Goal: Task Accomplishment & Management: Manage account settings

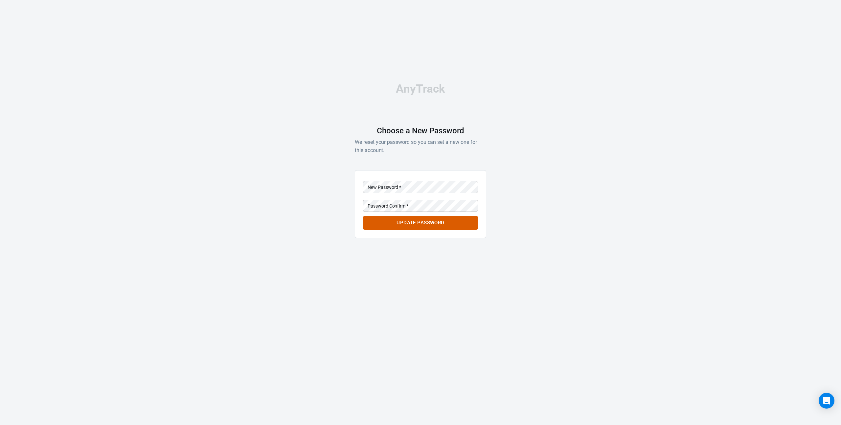
click at [393, 181] on div "New Password   * New Password   *" at bounding box center [420, 186] width 115 height 16
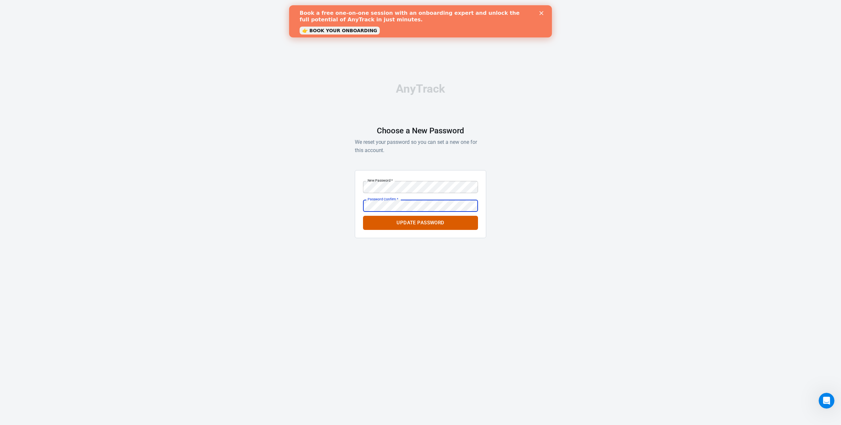
click at [363, 216] on button "Update Password" at bounding box center [420, 223] width 115 height 14
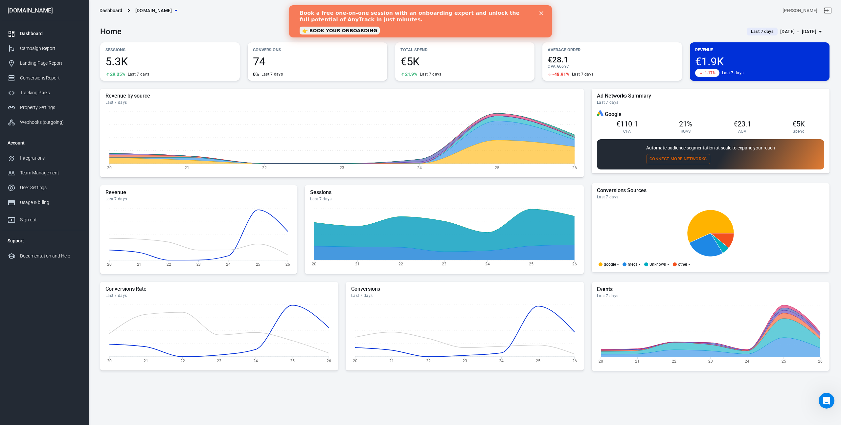
click at [543, 13] on icon "Close" at bounding box center [542, 13] width 4 height 4
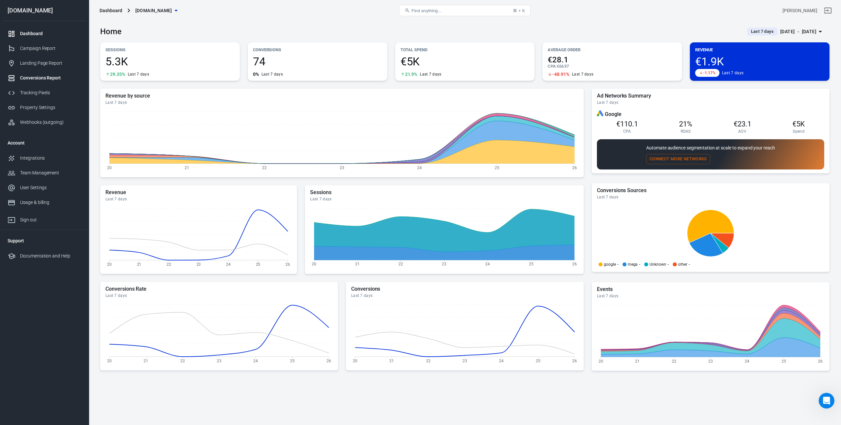
click at [53, 81] on div "Conversions Report" at bounding box center [50, 78] width 61 height 7
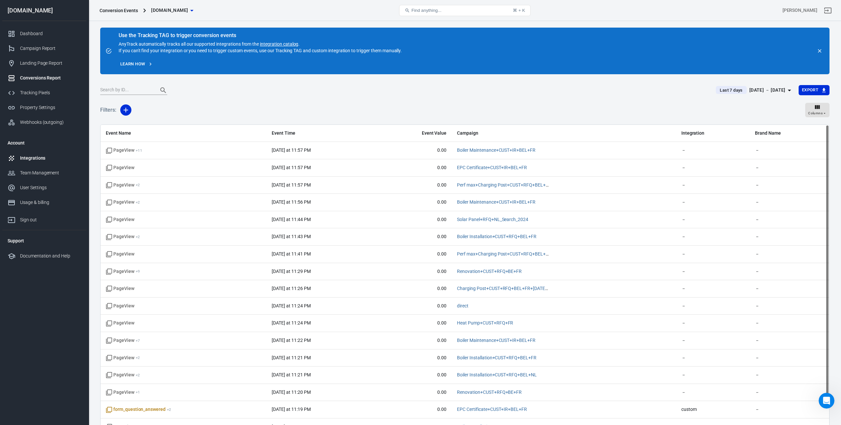
click at [37, 160] on div "Integrations" at bounding box center [50, 158] width 61 height 7
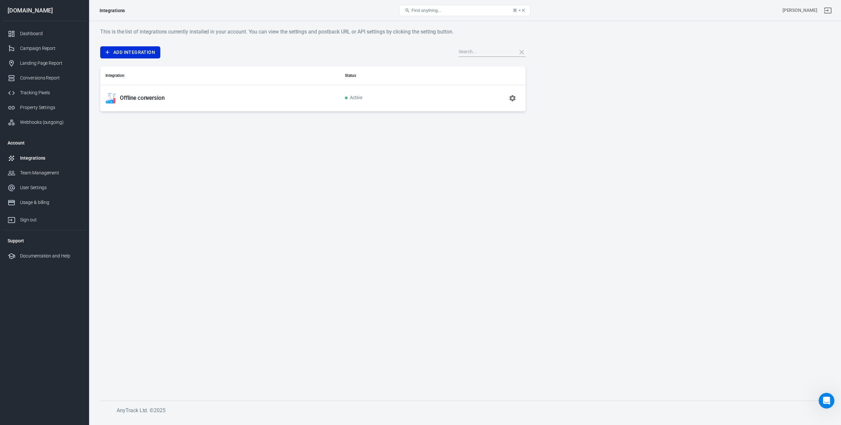
click at [162, 105] on td "Offline conversion" at bounding box center [220, 98] width 240 height 27
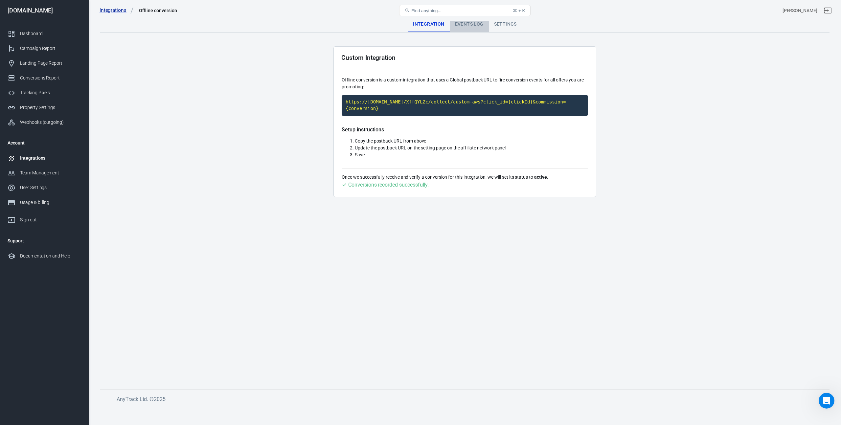
click at [473, 28] on div "Events Log" at bounding box center [469, 24] width 39 height 16
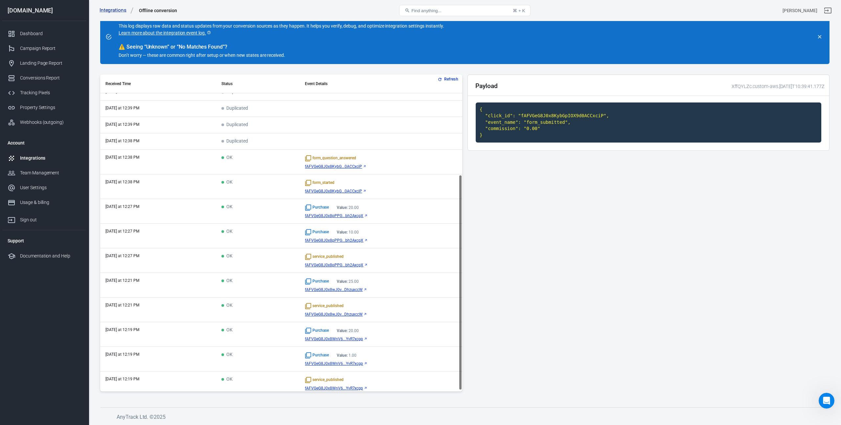
scroll to position [39, 0]
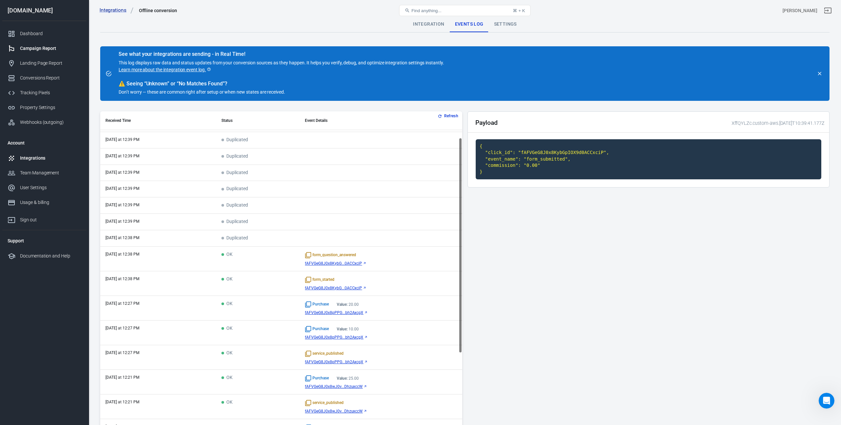
click at [45, 49] on div "Campaign Report" at bounding box center [50, 48] width 61 height 7
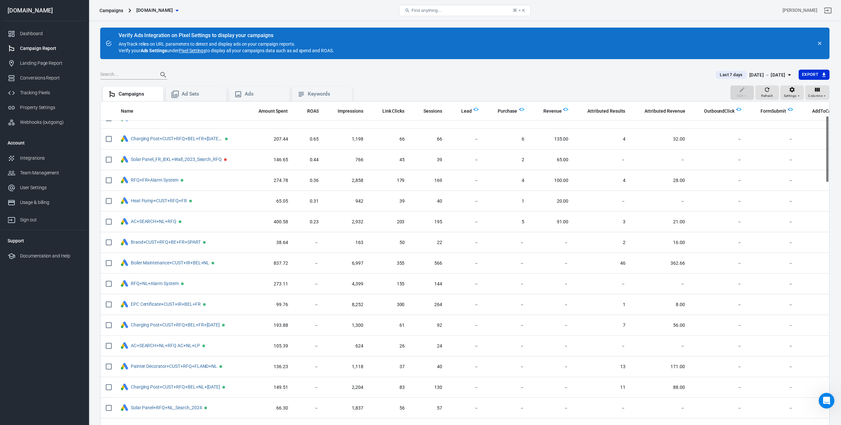
scroll to position [74, 0]
click at [44, 77] on div "Conversions Report" at bounding box center [50, 78] width 61 height 7
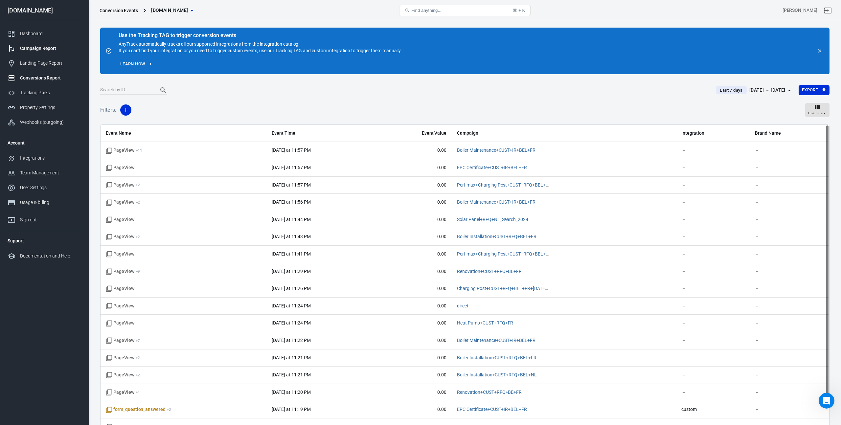
click at [32, 47] on div "Campaign Report" at bounding box center [50, 48] width 61 height 7
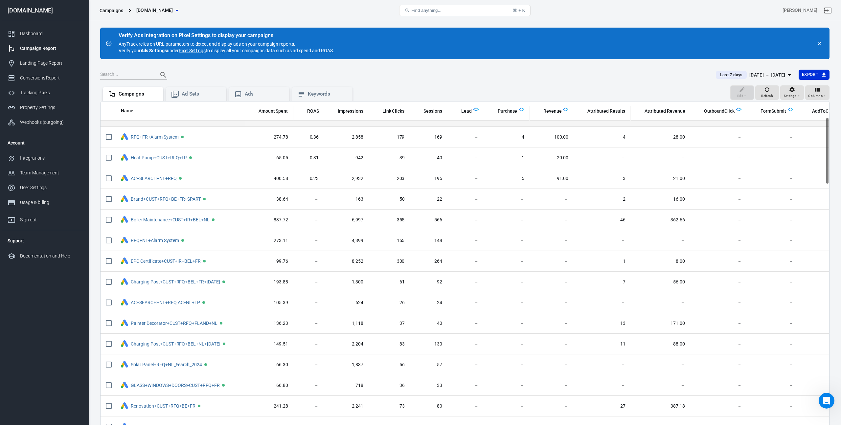
scroll to position [55, 0]
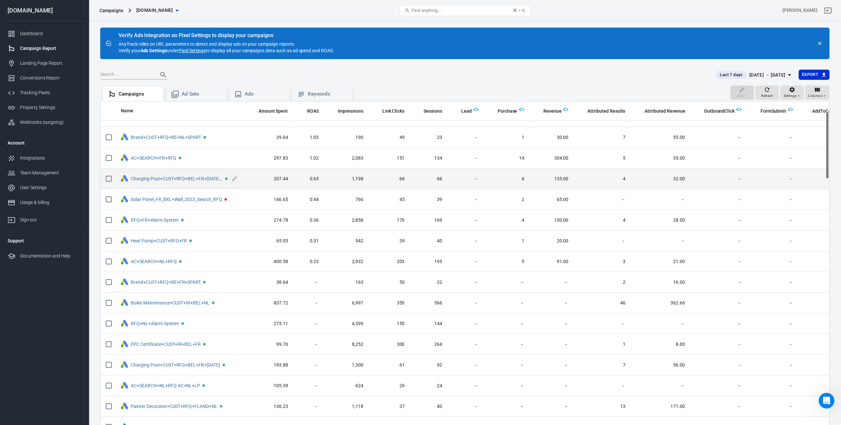
click at [177, 182] on span "Charging Post+CUST+RFQ+BEL+FR+[DATE] Charging Posts [DATE]" at bounding box center [185, 179] width 109 height 10
click at [182, 180] on link "Charging Post+CUST+RFQ+BEL+FR+[DATE] Charging Posts [DATE]" at bounding box center [199, 178] width 136 height 5
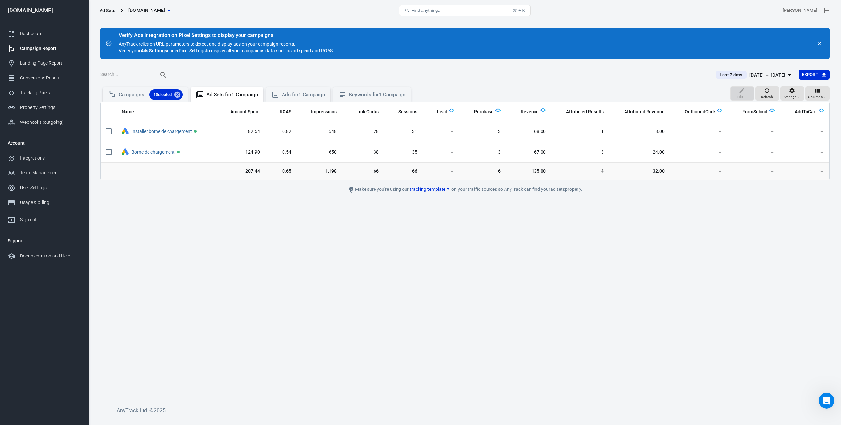
click at [248, 255] on main "Verify Ads Integration on Pixel Settings to display your campaigns AnyTrack rel…" at bounding box center [465, 209] width 730 height 363
click at [727, 73] on span "Last 7 days" at bounding box center [731, 75] width 28 height 7
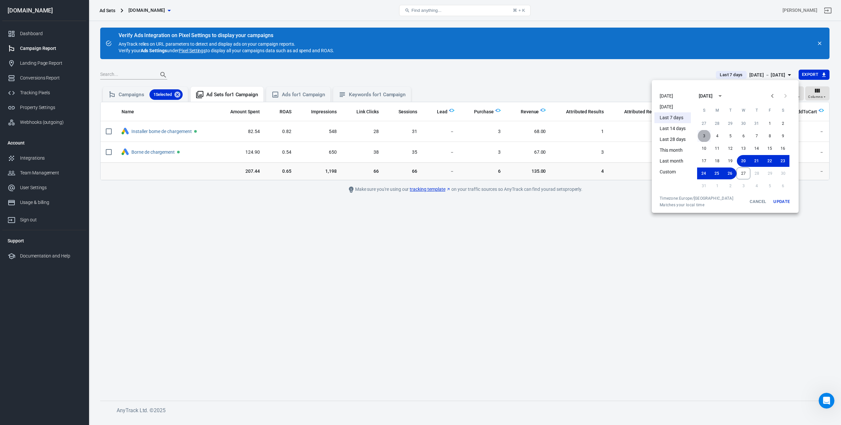
click at [702, 136] on button "3" at bounding box center [704, 136] width 13 height 12
click at [772, 161] on button "22" at bounding box center [769, 161] width 13 height 12
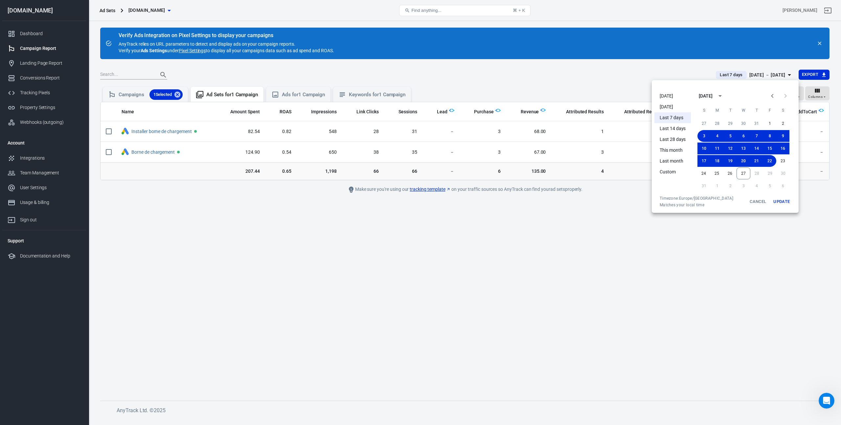
click at [780, 196] on button "Update" at bounding box center [781, 202] width 21 height 12
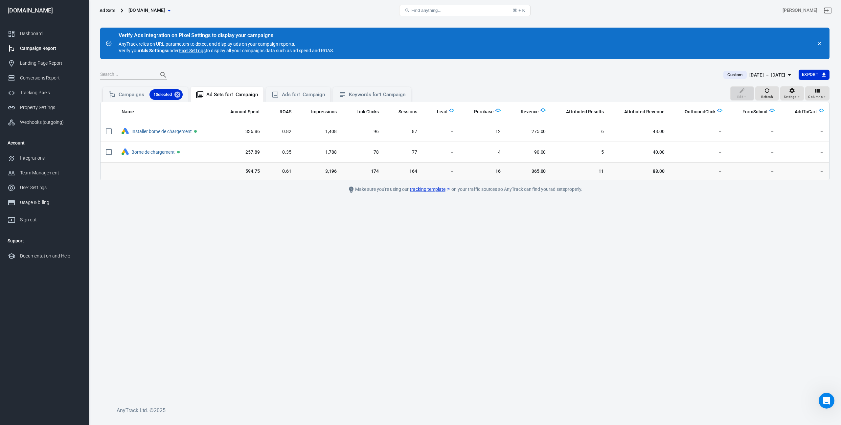
click at [747, 253] on main "Verify Ads Integration on Pixel Settings to display your campaigns AnyTrack rel…" at bounding box center [465, 209] width 730 height 363
click at [138, 93] on div "Campaigns 1 Selected" at bounding box center [151, 94] width 64 height 11
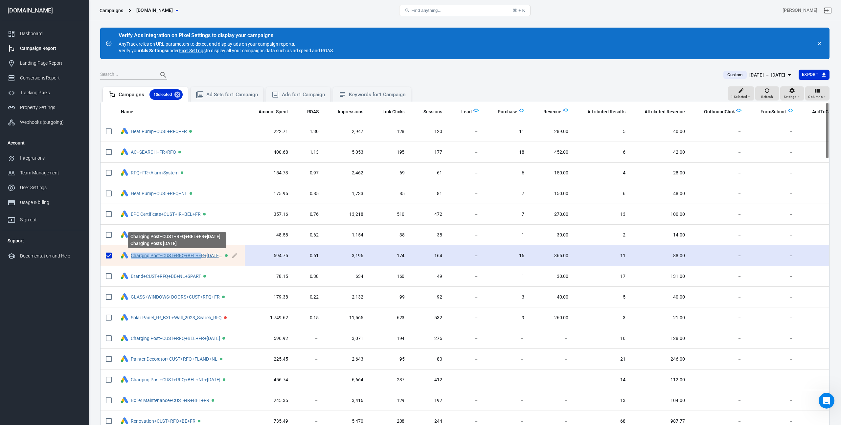
copy link "Charging Post+CUST+RFQ+BEL+F"
drag, startPoint x: 129, startPoint y: 256, endPoint x: 200, endPoint y: 255, distance: 70.7
click at [200, 255] on span "Charging Post+CUST+RFQ+BEL+FR+[DATE] Charging Posts [DATE]" at bounding box center [180, 256] width 119 height 10
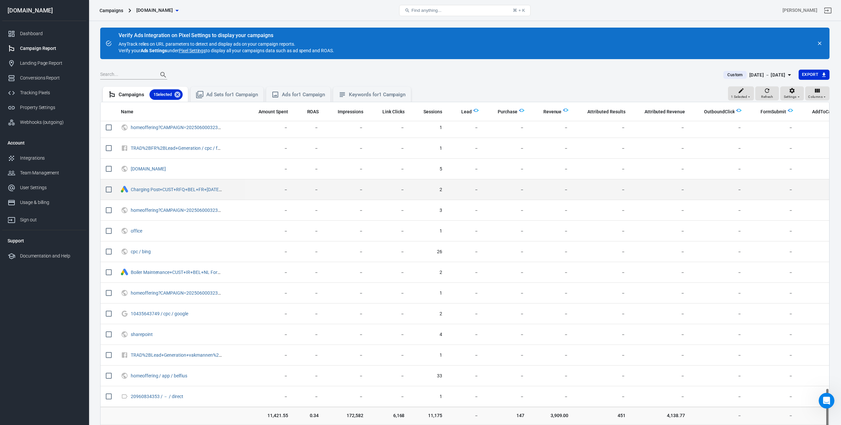
scroll to position [62, 0]
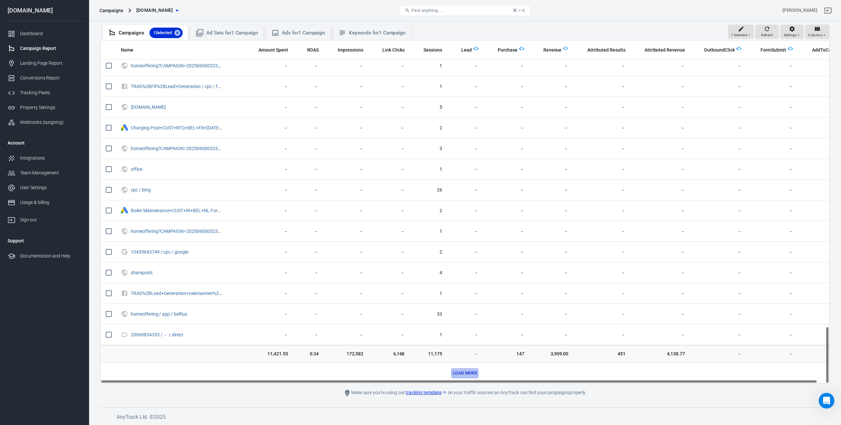
click at [475, 374] on button "Load more" at bounding box center [465, 373] width 28 height 10
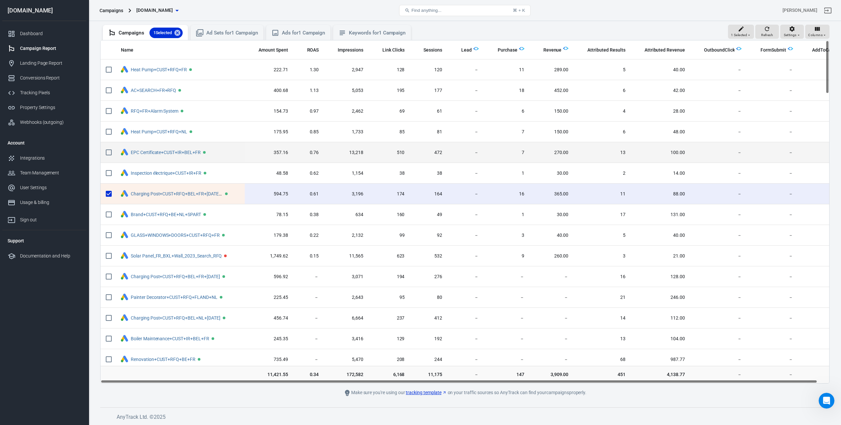
scroll to position [0, 0]
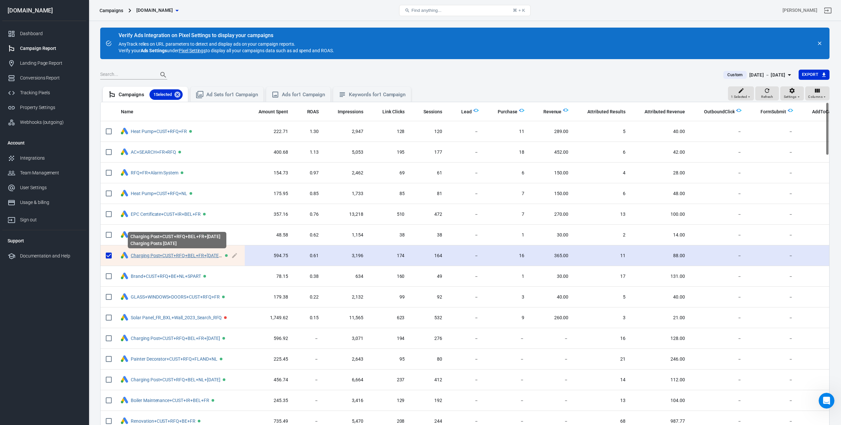
click at [156, 256] on link "Charging Post+CUST+RFQ+BEL+FR+[DATE] Charging Posts [DATE]" at bounding box center [199, 255] width 136 height 5
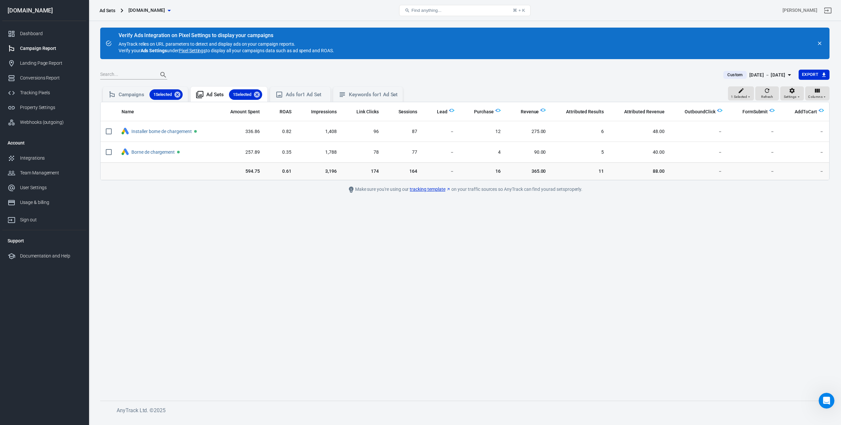
click at [562, 213] on main "Verify Ads Integration on Pixel Settings to display your campaigns AnyTrack rel…" at bounding box center [465, 209] width 730 height 363
drag, startPoint x: 562, startPoint y: 213, endPoint x: 579, endPoint y: 177, distance: 39.4
click at [566, 187] on main "Verify Ads Integration on Pixel Settings to display your campaigns AnyTrack rel…" at bounding box center [465, 209] width 730 height 363
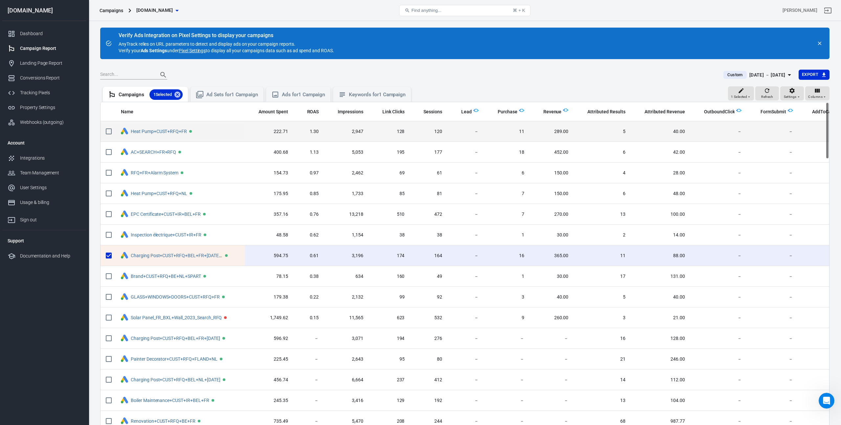
scroll to position [0, 12]
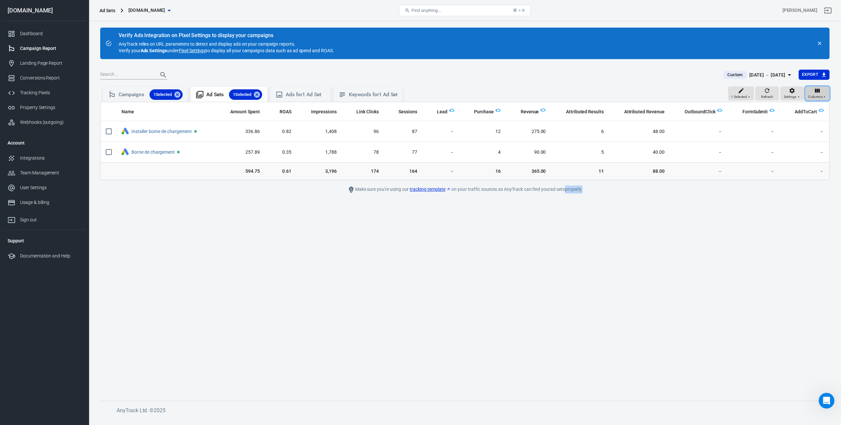
click at [812, 97] on span "Columns" at bounding box center [815, 97] width 14 height 6
click at [809, 123] on li "Performance" at bounding box center [798, 128] width 63 height 16
radio input "false"
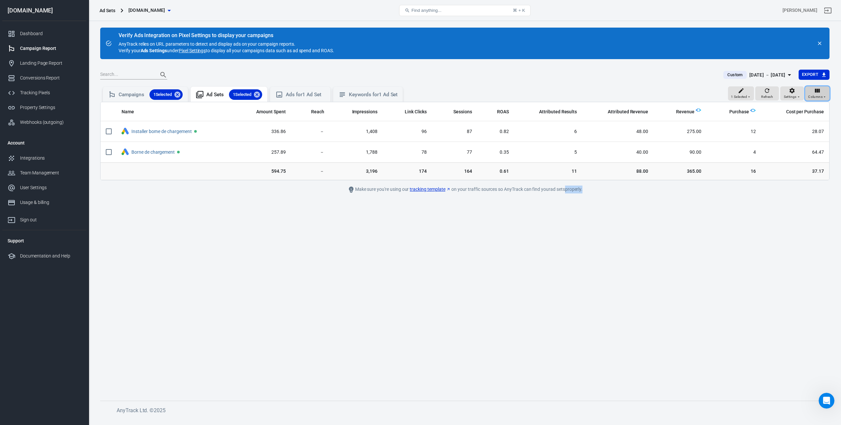
click at [818, 93] on icon "button" at bounding box center [817, 90] width 7 height 7
click at [748, 89] on div at bounding box center [420, 212] width 841 height 425
click at [748, 89] on div "1 Selected" at bounding box center [741, 93] width 20 height 12
click at [748, 89] on div at bounding box center [420, 212] width 841 height 425
click at [798, 95] on icon "button" at bounding box center [799, 97] width 4 height 4
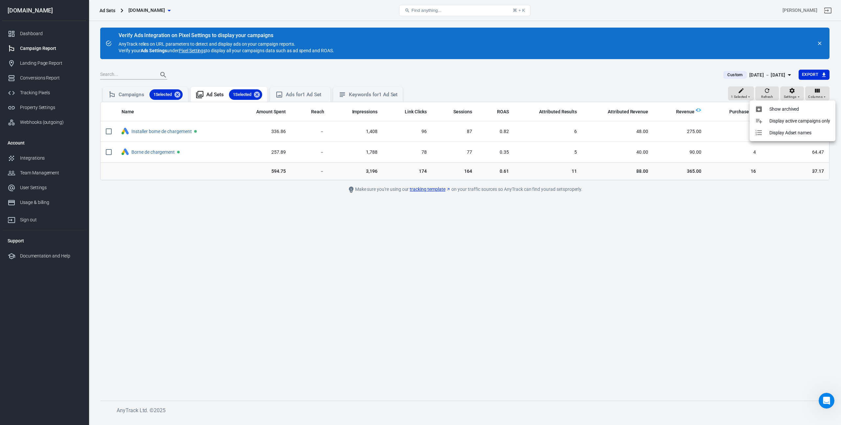
click at [813, 90] on div at bounding box center [420, 212] width 841 height 425
click at [813, 90] on div "Columns" at bounding box center [817, 93] width 18 height 12
click at [796, 154] on li "Lead Generation" at bounding box center [798, 160] width 63 height 16
radio input "false"
radio input "true"
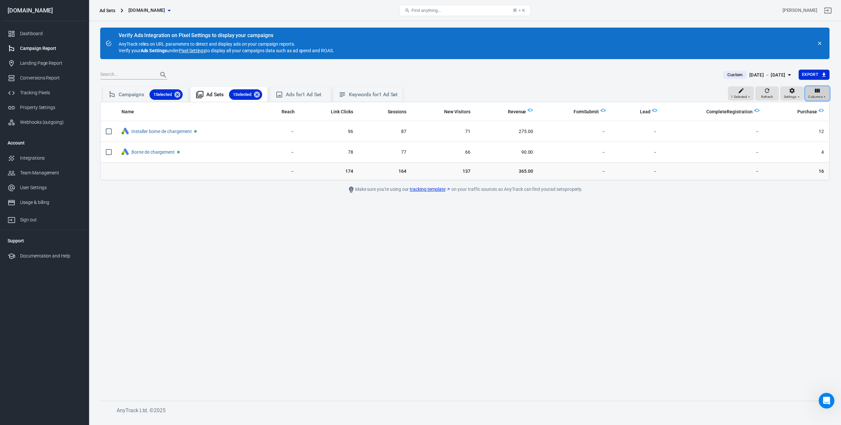
click at [816, 91] on icon "button" at bounding box center [817, 91] width 5 height 4
click at [797, 105] on li "Common" at bounding box center [798, 111] width 63 height 16
radio input "true"
radio input "false"
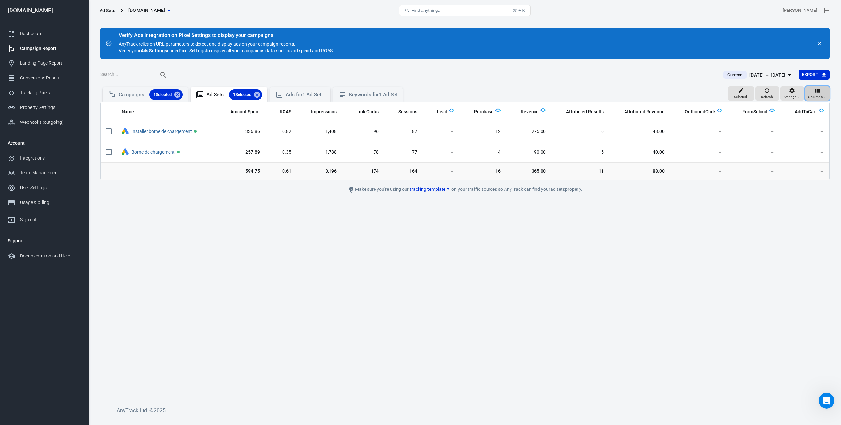
click at [821, 92] on icon "button" at bounding box center [817, 90] width 7 height 7
click at [792, 112] on p "Common" at bounding box center [796, 111] width 19 height 7
click at [820, 97] on span "Columns" at bounding box center [815, 97] width 14 height 6
click at [793, 193] on li "Customize columns…" at bounding box center [798, 196] width 63 height 11
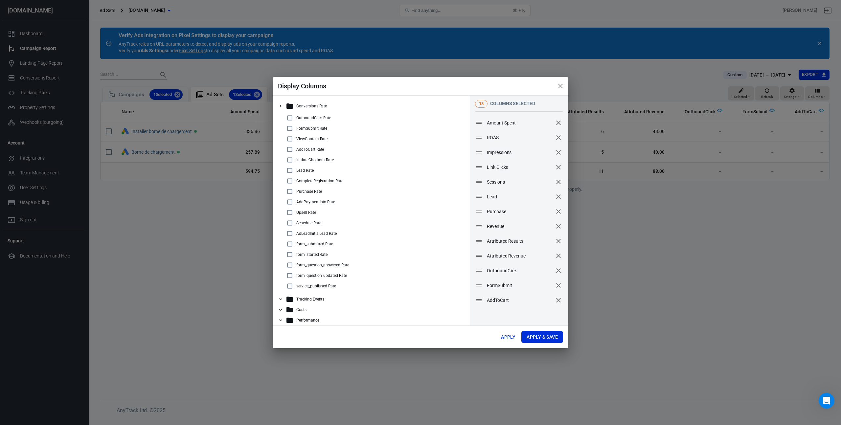
click at [281, 298] on icon at bounding box center [281, 299] width 6 height 6
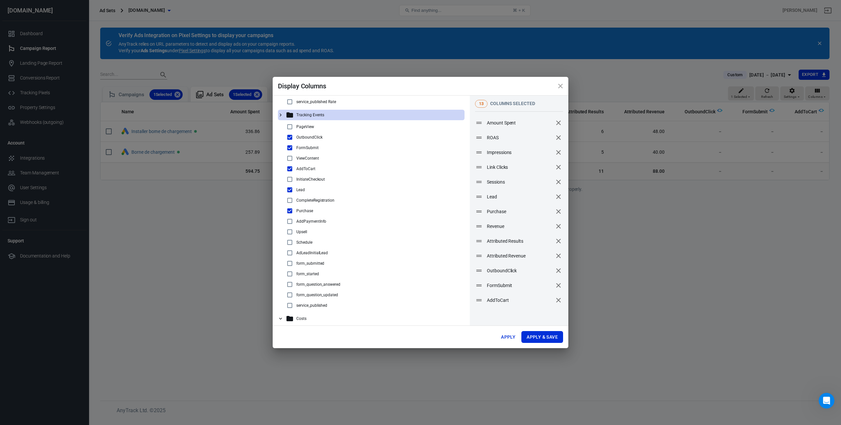
scroll to position [198, 0]
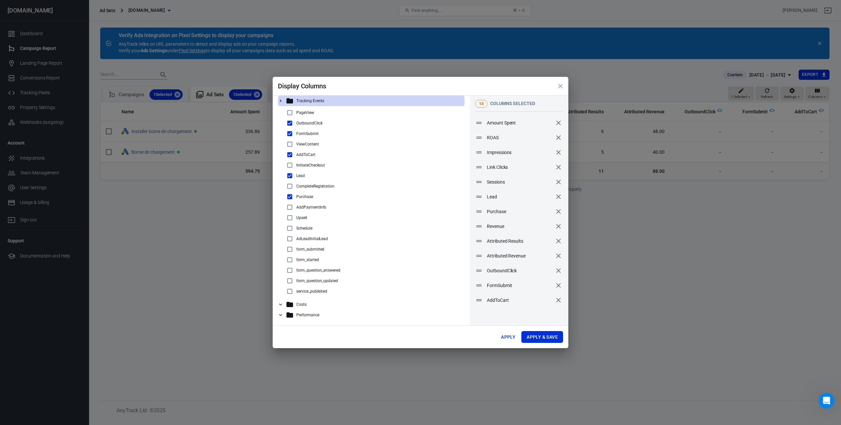
click at [309, 250] on p "form_submitted" at bounding box center [310, 249] width 28 height 5
checkbox input "true"
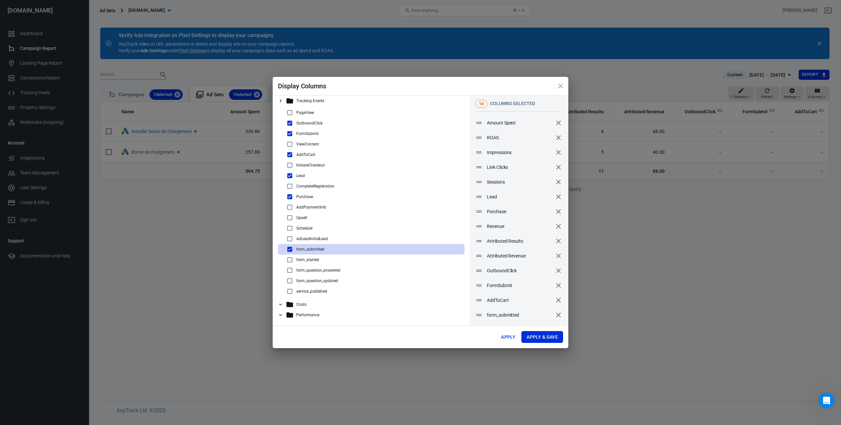
click at [311, 261] on p "form_started" at bounding box center [307, 260] width 23 height 5
checkbox input "true"
click at [320, 279] on p "form_question_updated" at bounding box center [317, 281] width 42 height 5
checkbox input "true"
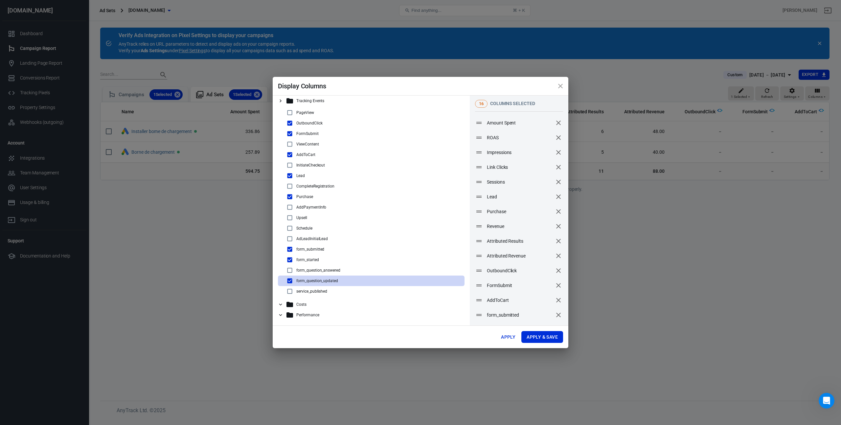
click at [315, 269] on p "form_question_answered" at bounding box center [318, 270] width 44 height 5
checkbox input "true"
click at [318, 294] on div "service_published" at bounding box center [374, 292] width 176 height 8
checkbox input "true"
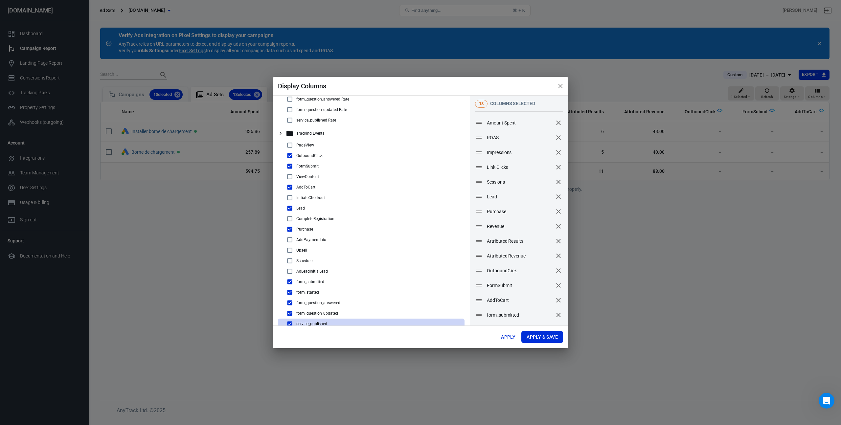
scroll to position [165, 0]
click at [535, 335] on button "Apply & Save" at bounding box center [543, 337] width 42 height 12
radio input "false"
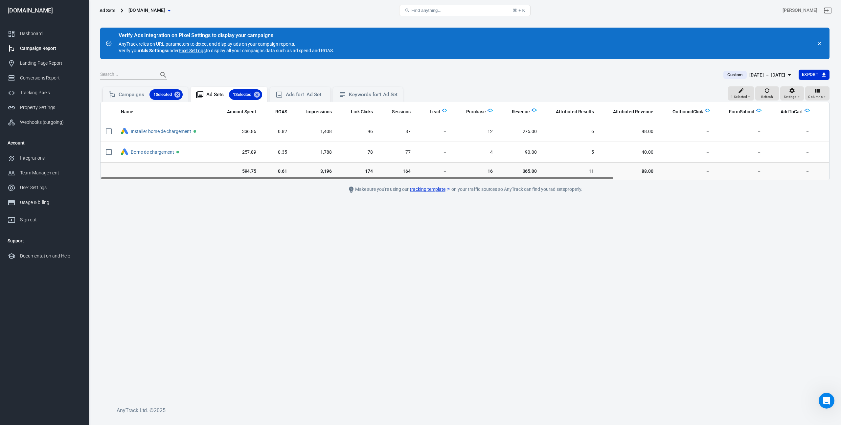
click at [461, 178] on div "Name Amount Spent ROAS Impressions Link Clicks Sessions Lead Purchase Revenue A…" at bounding box center [465, 141] width 729 height 78
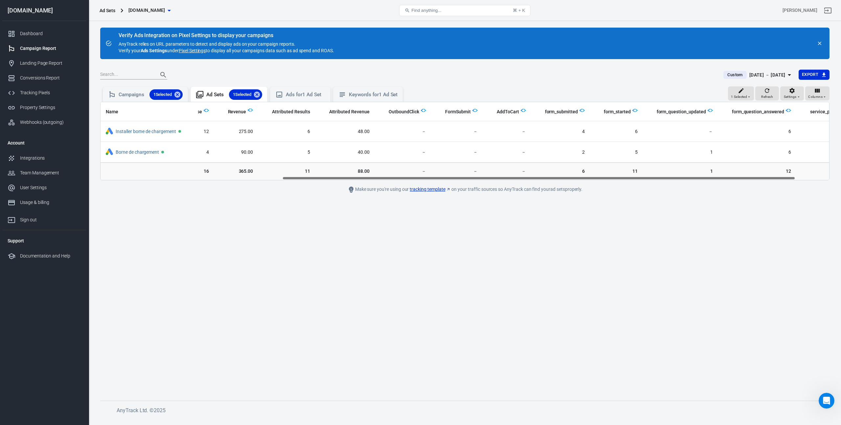
scroll to position [0, 306]
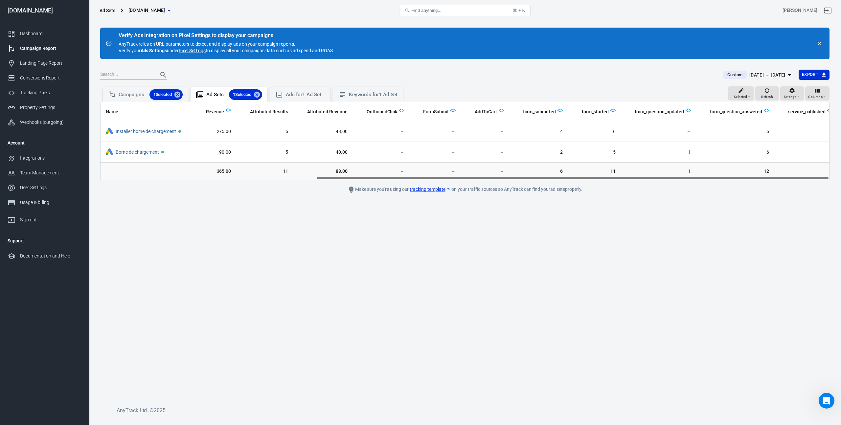
drag, startPoint x: 502, startPoint y: 179, endPoint x: 756, endPoint y: 202, distance: 254.7
click at [756, 202] on main "Verify Ads Integration on Pixel Settings to display your campaigns AnyTrack rel…" at bounding box center [465, 209] width 730 height 363
click at [399, 179] on div "Name Amount Spent ROAS Impressions Link Clicks Sessions Lead Purchase Revenue A…" at bounding box center [465, 141] width 729 height 78
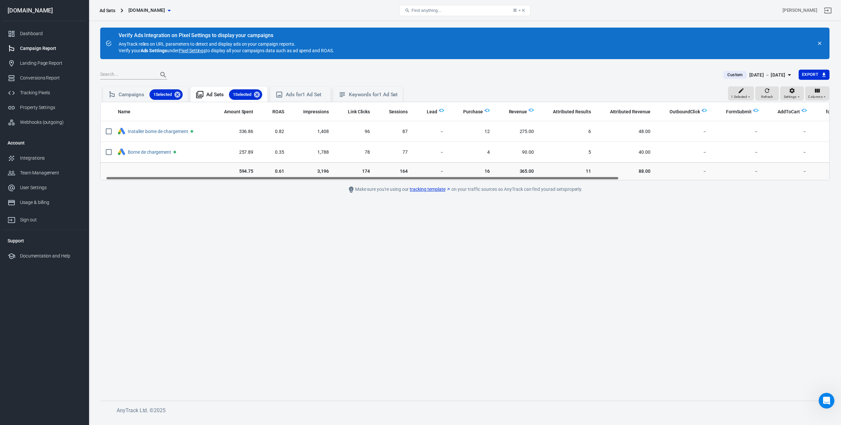
scroll to position [0, 0]
drag, startPoint x: 343, startPoint y: 178, endPoint x: 117, endPoint y: 165, distance: 227.1
click at [116, 166] on div "Name Amount Spent ROAS Impressions Link Clicks Sessions Lead Purchase Revenue A…" at bounding box center [465, 141] width 730 height 79
drag, startPoint x: 162, startPoint y: 176, endPoint x: 234, endPoint y: 185, distance: 72.2
click at [234, 185] on main "Verify Ads Integration on Pixel Settings to display your campaigns AnyTrack rel…" at bounding box center [465, 209] width 730 height 363
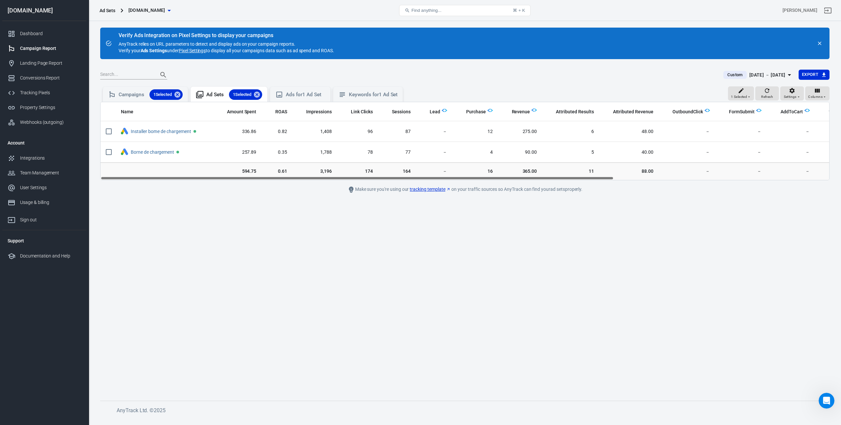
click at [132, 86] on div "Campaigns 1 Selected Ad Sets 1 Selected Ads for 1 Ad Set Keywords for 1 Ad Set" at bounding box center [252, 93] width 305 height 16
click at [132, 87] on div "Campaigns 1 Selected" at bounding box center [145, 94] width 85 height 15
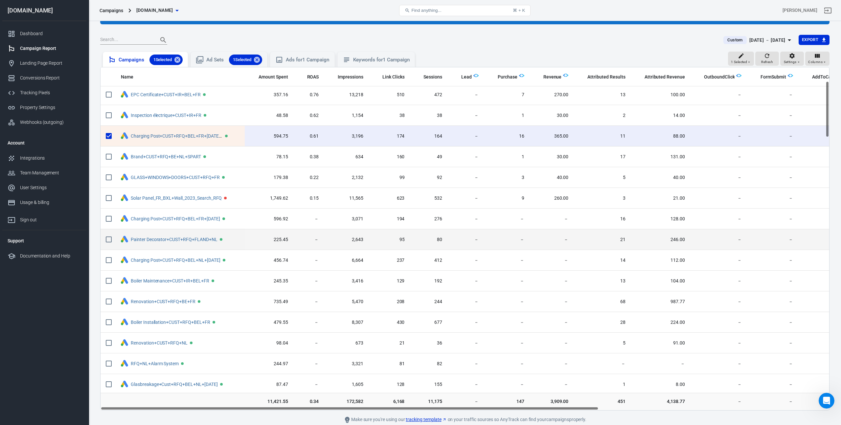
scroll to position [84, 0]
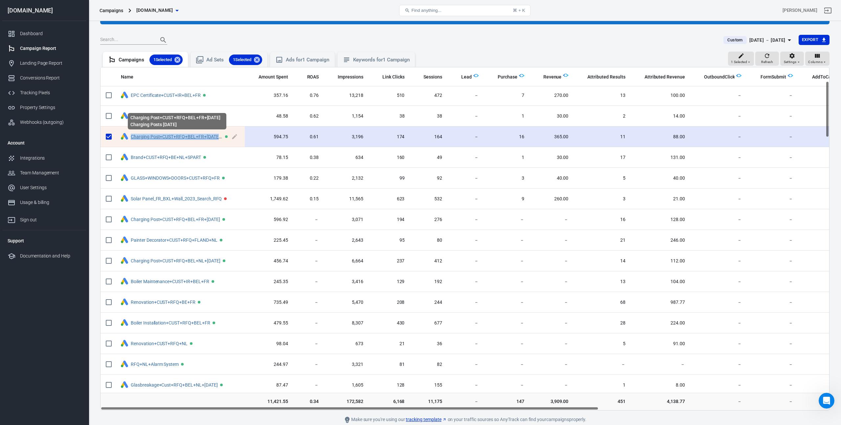
drag, startPoint x: 129, startPoint y: 136, endPoint x: 220, endPoint y: 138, distance: 90.4
click at [220, 138] on span "Charging Post+CUST+RFQ+BEL+FR+[DATE] Charging Posts [DATE]" at bounding box center [180, 137] width 119 height 10
copy link "Charging Post+CUST+RFQ+BEL+FR+[DATE]"
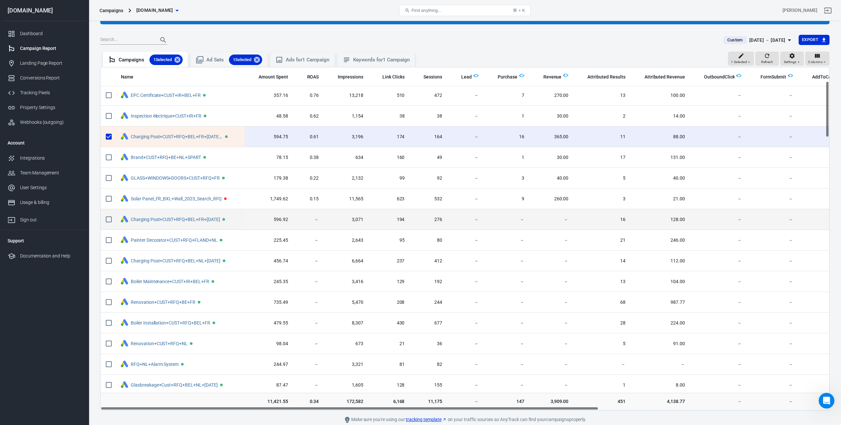
click at [106, 221] on input "scrollable content" at bounding box center [109, 220] width 14 height 14
checkbox input "true"
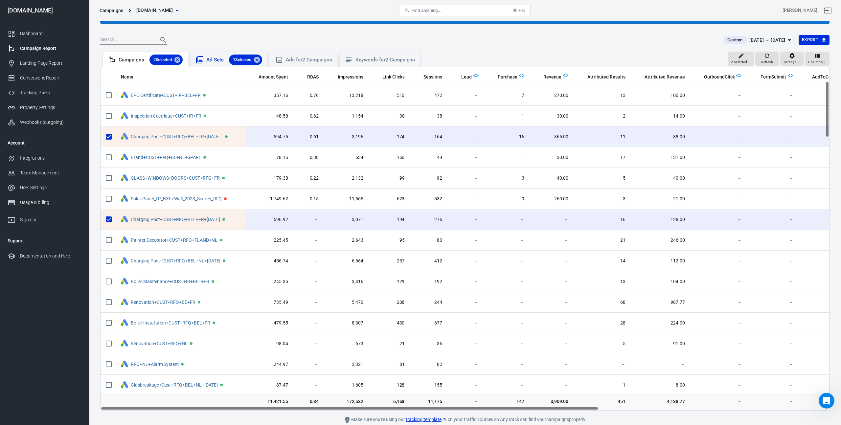
click at [215, 59] on div "Ad Sets 1 Selected" at bounding box center [234, 60] width 56 height 11
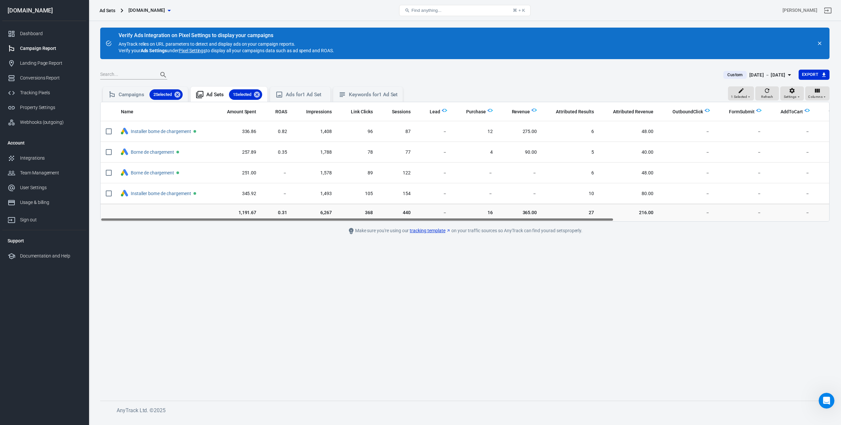
click at [427, 317] on main "Verify Ads Integration on Pixel Settings to display your campaigns AnyTrack rel…" at bounding box center [465, 209] width 730 height 363
click at [692, 350] on main "Verify Ads Integration on Pixel Settings to display your campaigns AnyTrack rel…" at bounding box center [465, 209] width 730 height 363
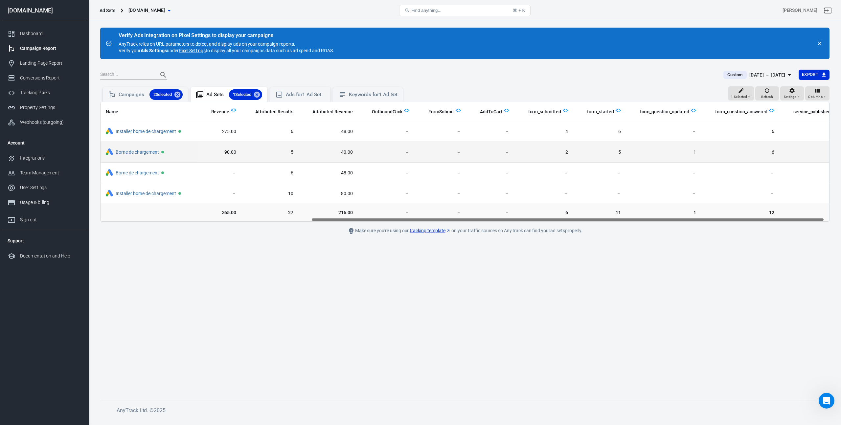
scroll to position [0, 299]
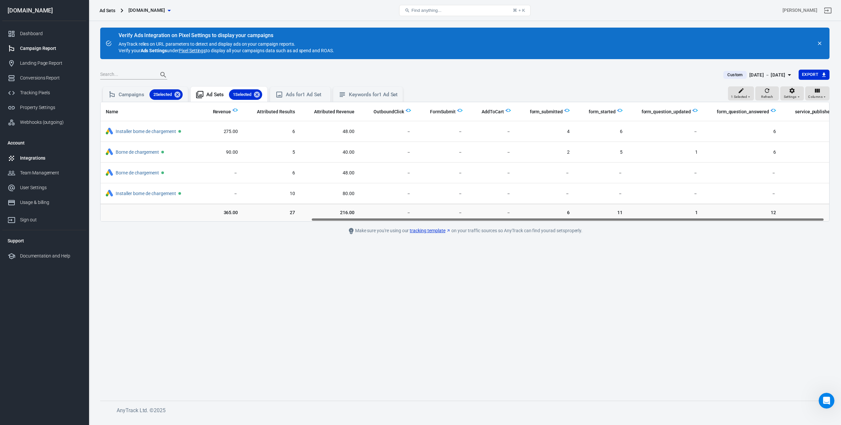
click at [42, 160] on div "Integrations" at bounding box center [50, 158] width 61 height 7
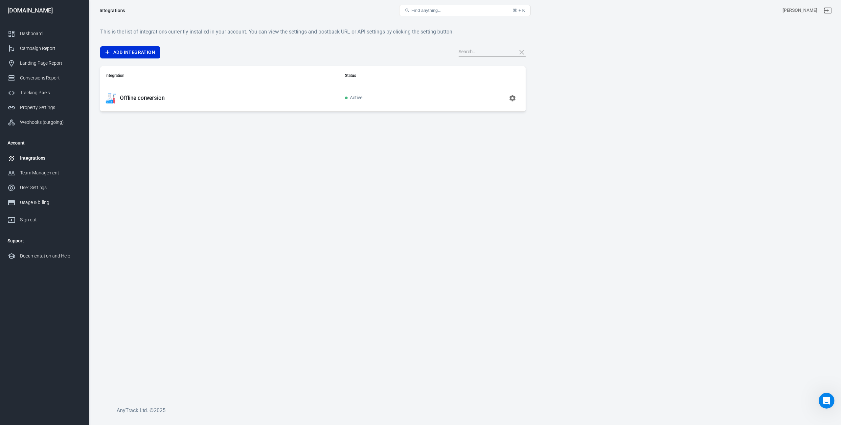
click at [150, 97] on p "Offline conversion" at bounding box center [142, 98] width 45 height 7
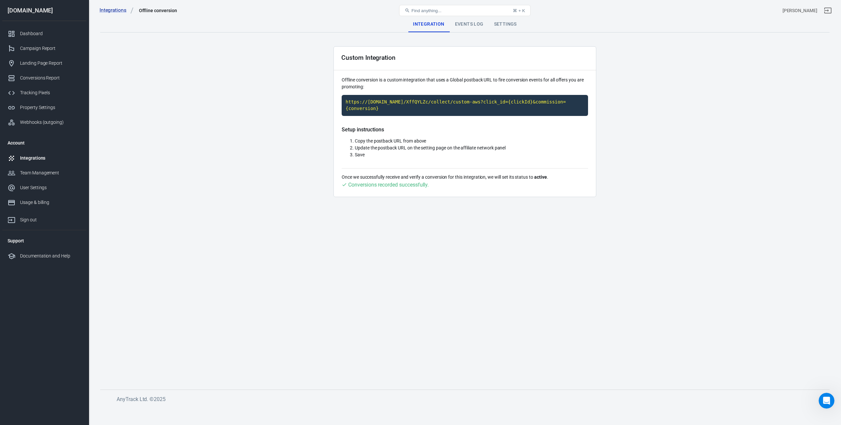
click at [467, 25] on div "Events Log" at bounding box center [469, 24] width 39 height 16
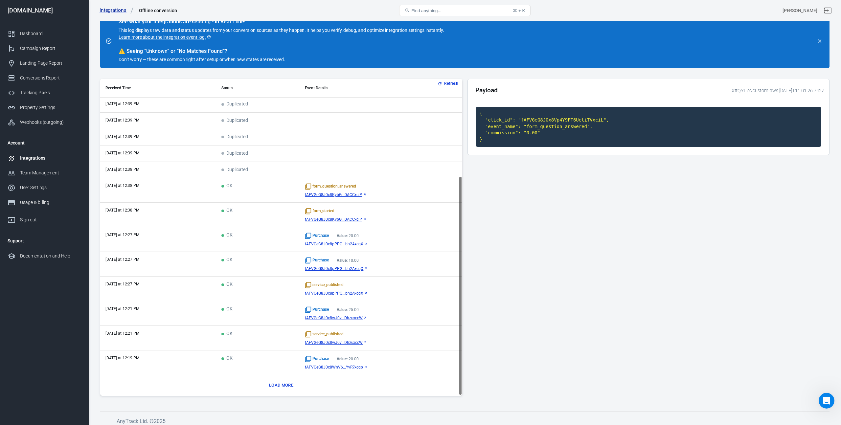
scroll to position [37, 0]
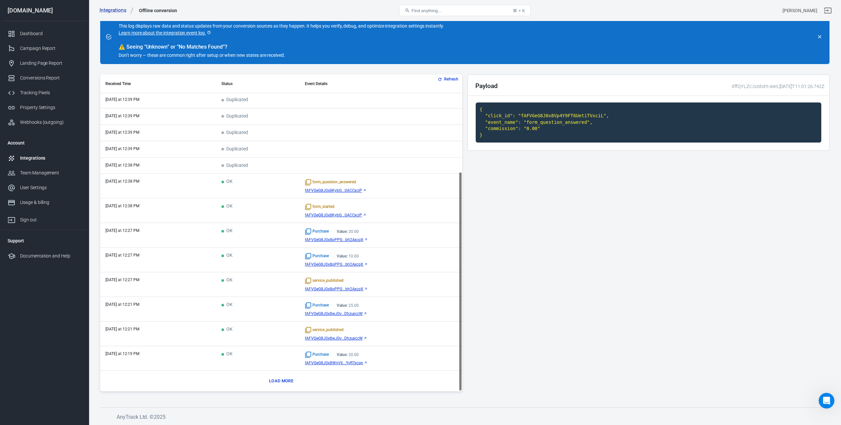
click at [333, 236] on div "Purchase Value: 20.00 fAFVGeG8J0x8pPPG...bh2AxcgX" at bounding box center [381, 235] width 152 height 14
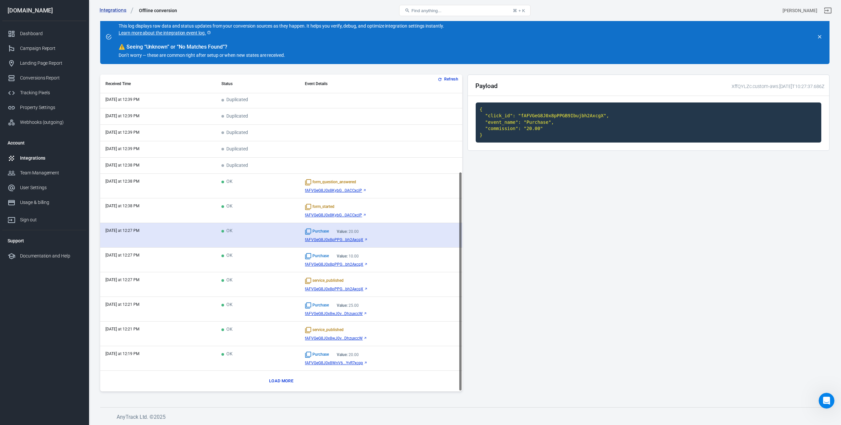
click at [334, 240] on span "fAFVGeG8J0x8pPPG...bh2AxcgX" at bounding box center [334, 240] width 58 height 5
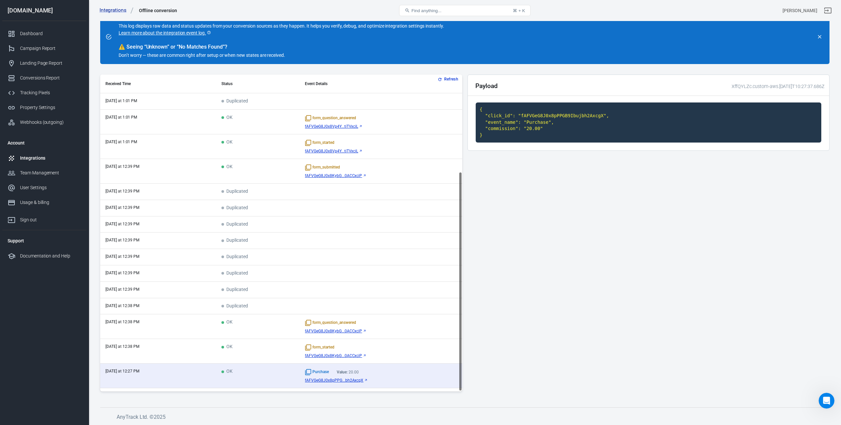
scroll to position [141, 0]
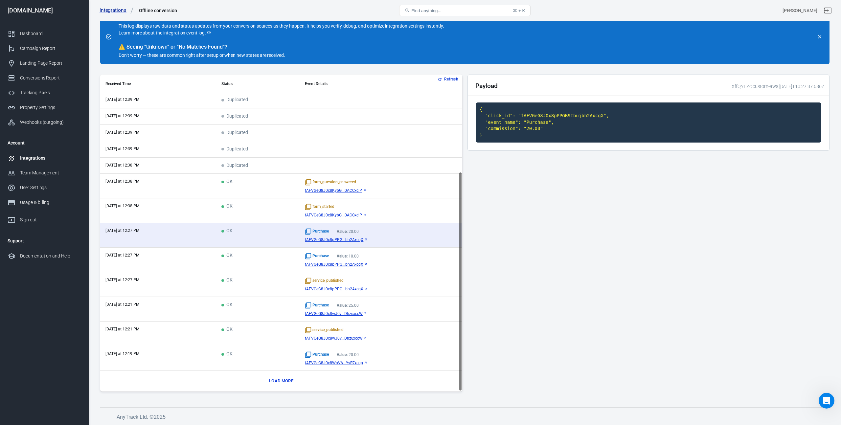
click at [612, 336] on div "Payload XffQYLZc.custom-aws.2025-08-27T10:27:37.686Z { "click_id": "fAFVGeG8J0x…" at bounding box center [649, 236] width 362 height 322
click at [638, 262] on div "Payload XffQYLZc.custom-aws.2025-08-27T10:27:37.686Z { "click_id": "fAFVGeG8J0x…" at bounding box center [649, 236] width 362 height 322
